Goal: Task Accomplishment & Management: Use online tool/utility

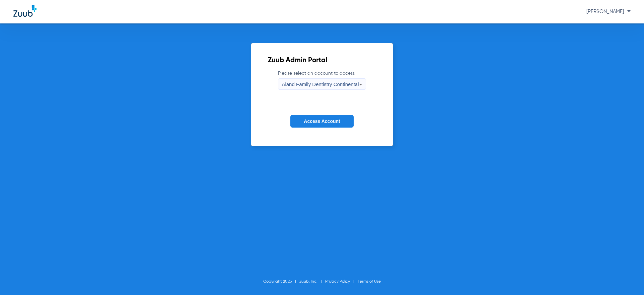
click at [315, 86] on span "Aland Family Dentistry Continental" at bounding box center [320, 84] width 77 height 6
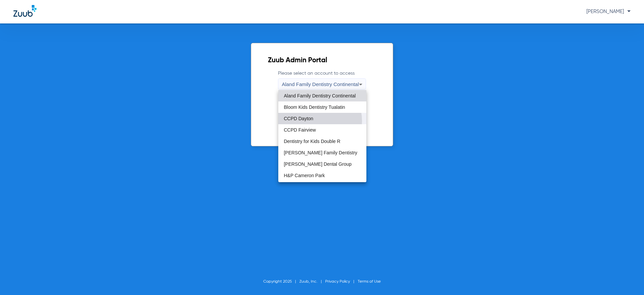
click at [316, 121] on mat-option "CCPD Dayton" at bounding box center [322, 118] width 88 height 11
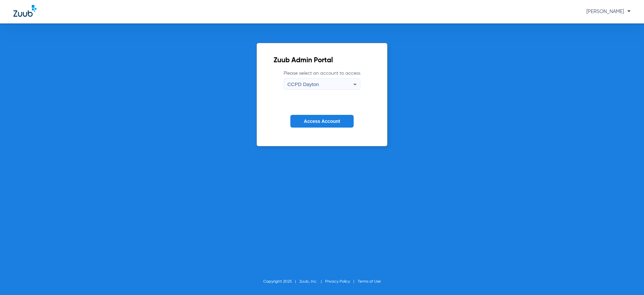
click at [319, 121] on span "Access Account" at bounding box center [322, 120] width 36 height 5
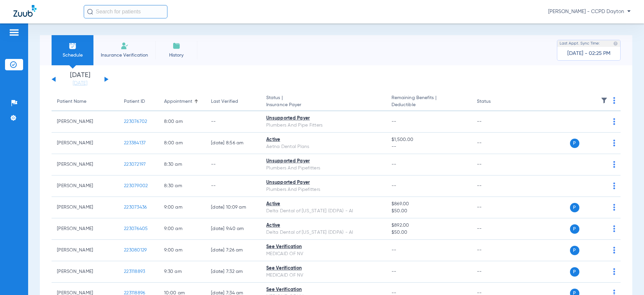
click at [106, 80] on button at bounding box center [106, 79] width 4 height 5
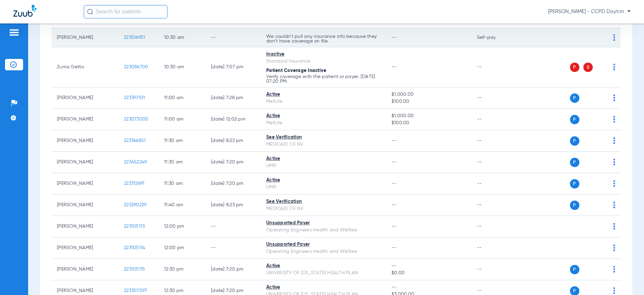
scroll to position [603, 0]
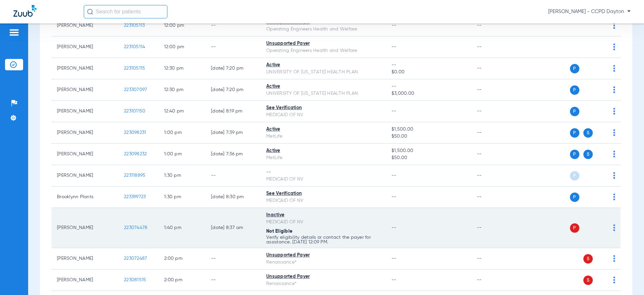
click at [610, 228] on td "P S" at bounding box center [568, 228] width 104 height 40
click at [613, 227] on img at bounding box center [614, 227] width 2 height 7
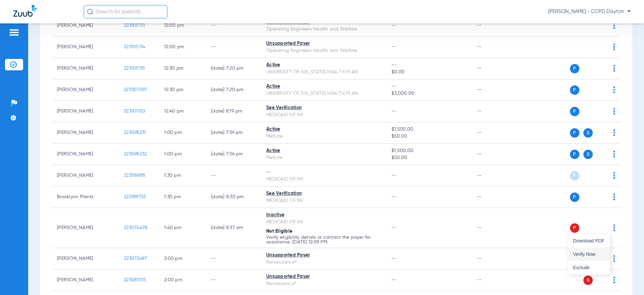
click at [591, 250] on button "Verify Now" at bounding box center [588, 253] width 42 height 13
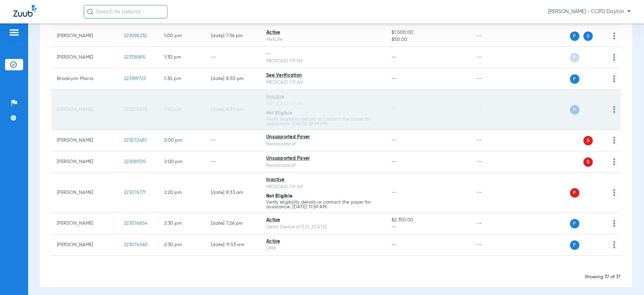
scroll to position [724, 0]
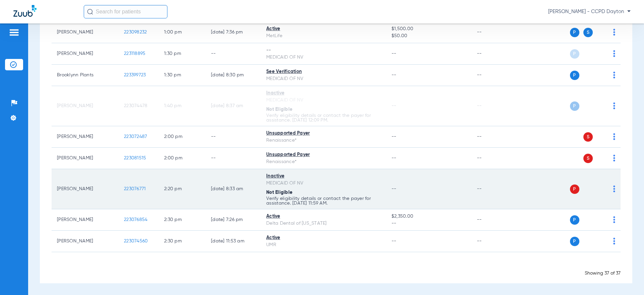
click at [613, 191] on img at bounding box center [614, 188] width 2 height 7
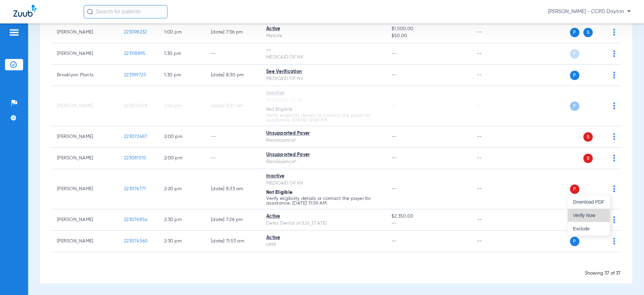
click at [589, 212] on button "Verify Now" at bounding box center [588, 215] width 42 height 13
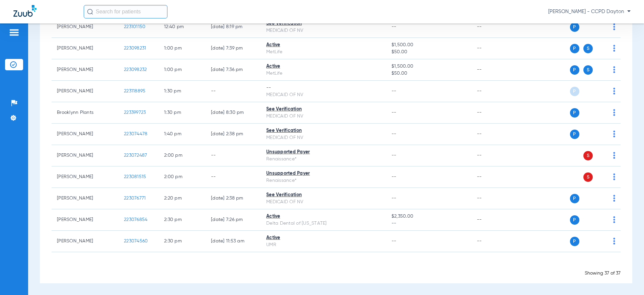
scroll to position [687, 0]
